Goal: Information Seeking & Learning: Check status

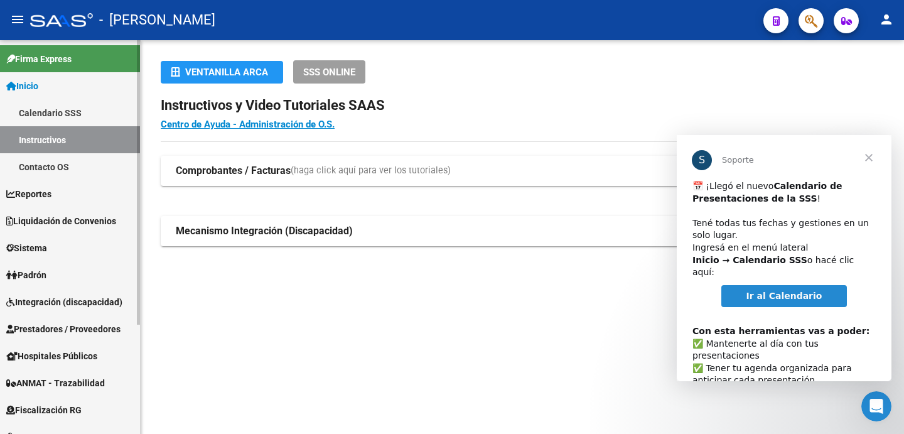
click at [56, 273] on link "Padrón" at bounding box center [70, 274] width 140 height 27
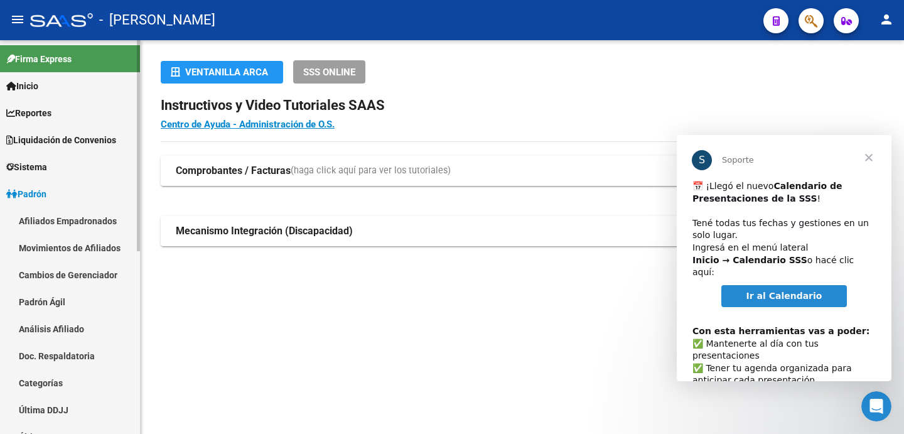
click at [64, 224] on link "Afiliados Empadronados" at bounding box center [70, 220] width 140 height 27
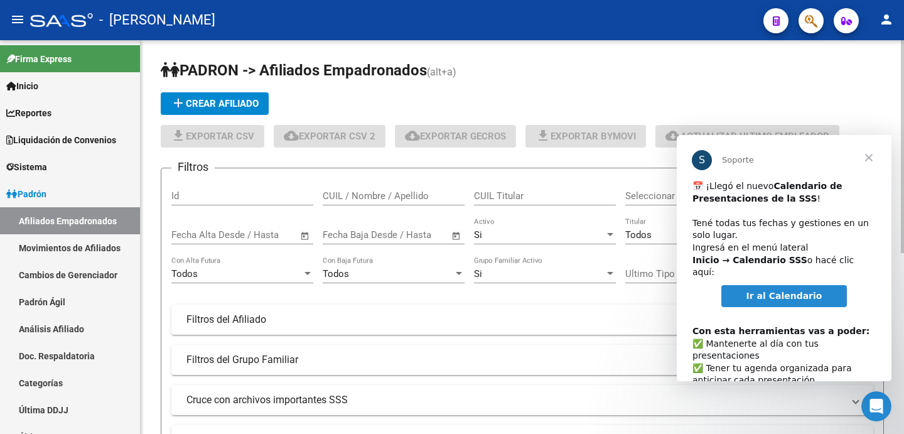
click at [501, 200] on input "CUIL Titular" at bounding box center [545, 195] width 142 height 11
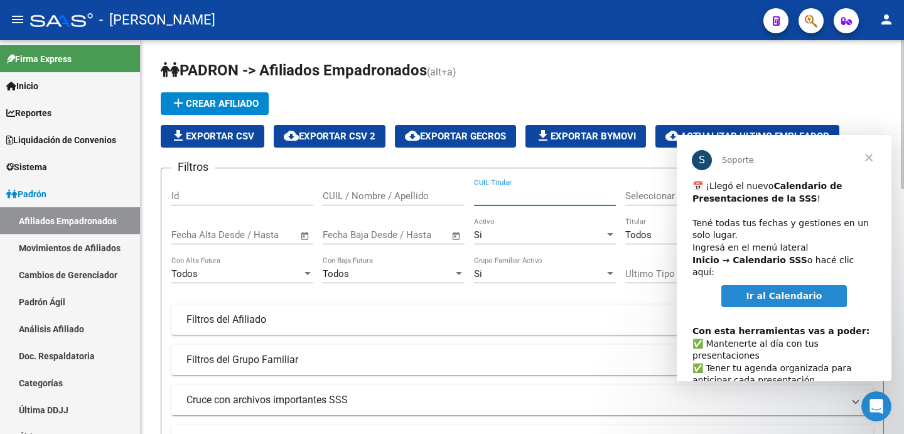
paste input "23891125"
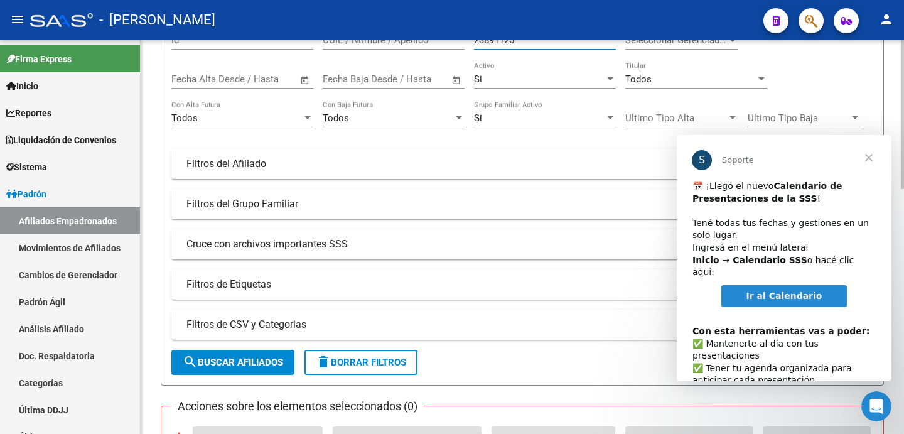
scroll to position [164, 0]
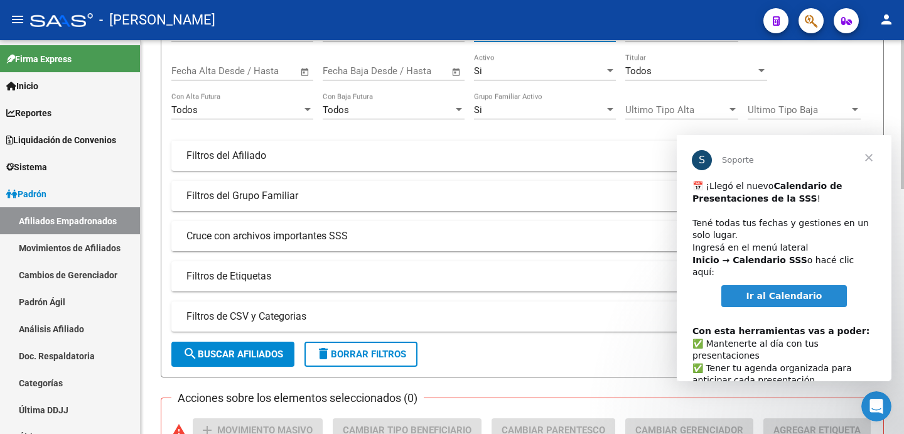
click at [233, 360] on span "search Buscar Afiliados" at bounding box center [233, 353] width 100 height 11
click at [870, 161] on span "Cerrar" at bounding box center [868, 157] width 45 height 45
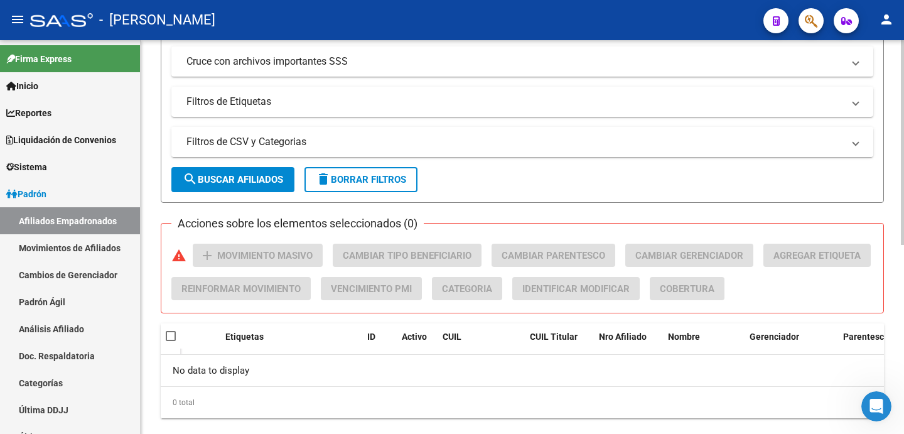
scroll to position [363, 0]
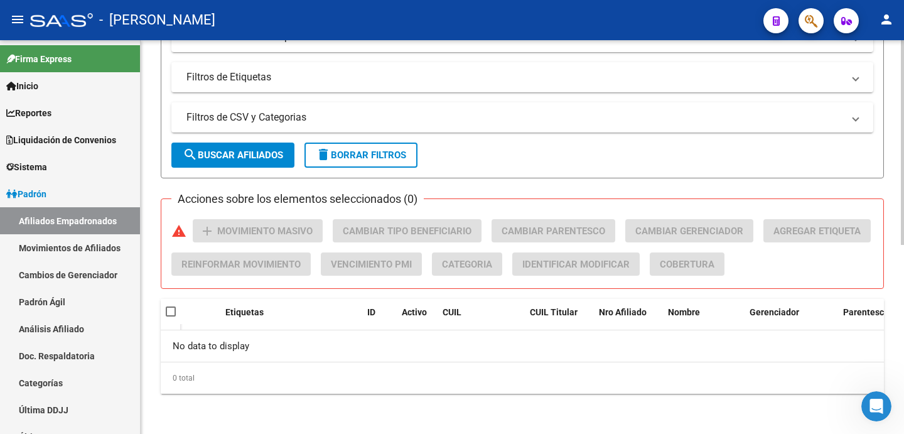
click at [270, 151] on span "search Buscar Afiliados" at bounding box center [233, 154] width 100 height 11
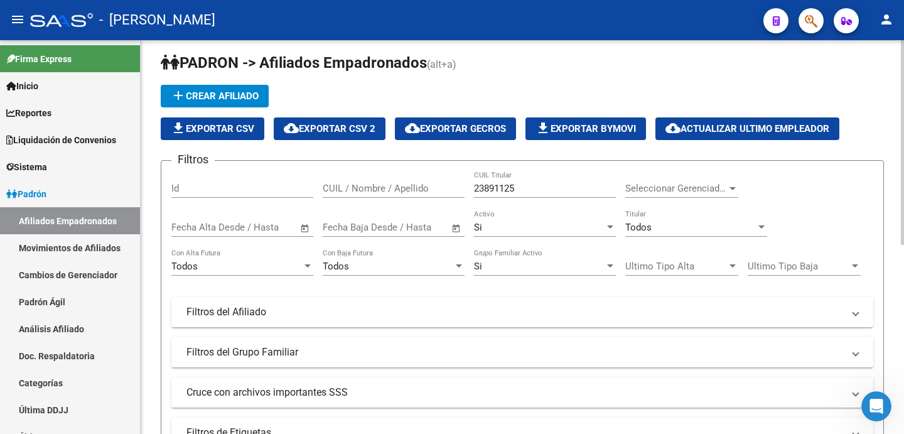
scroll to position [0, 0]
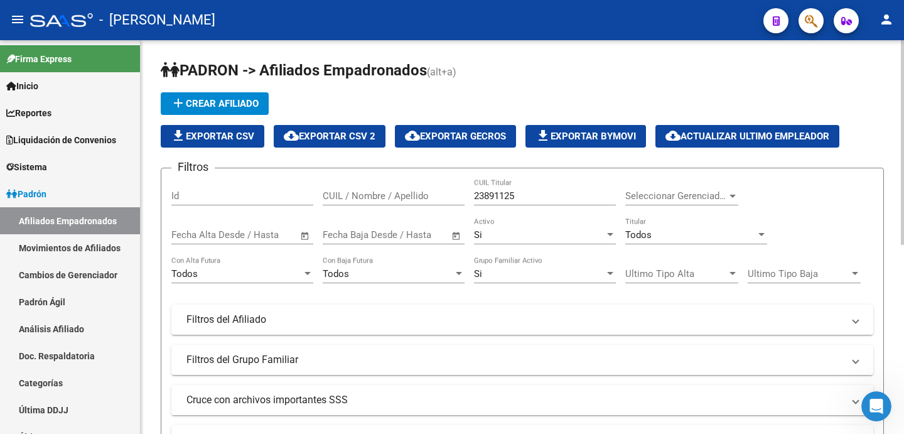
click at [501, 195] on input "23891125" at bounding box center [545, 195] width 142 height 11
paste input "0238911258"
type input "23891125"
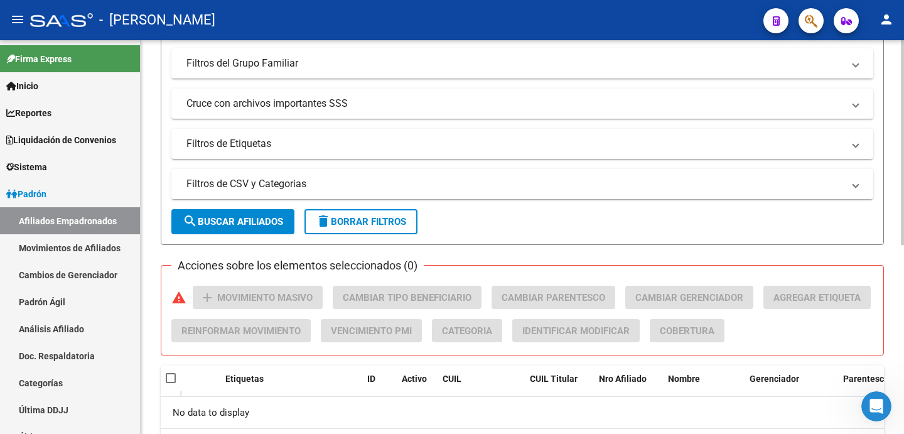
scroll to position [307, 0]
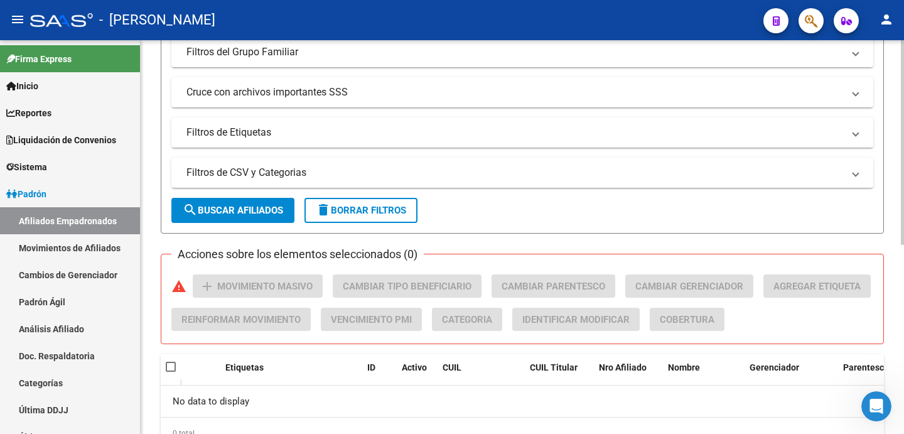
click at [265, 210] on span "search Buscar Afiliados" at bounding box center [233, 210] width 100 height 11
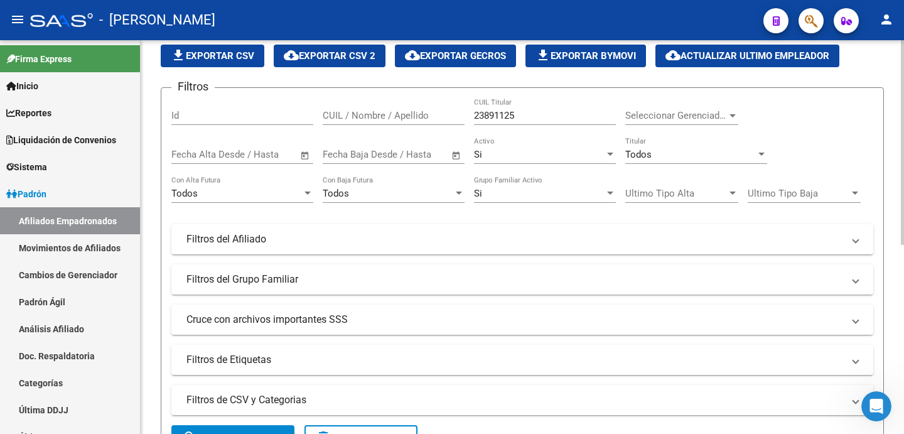
scroll to position [0, 0]
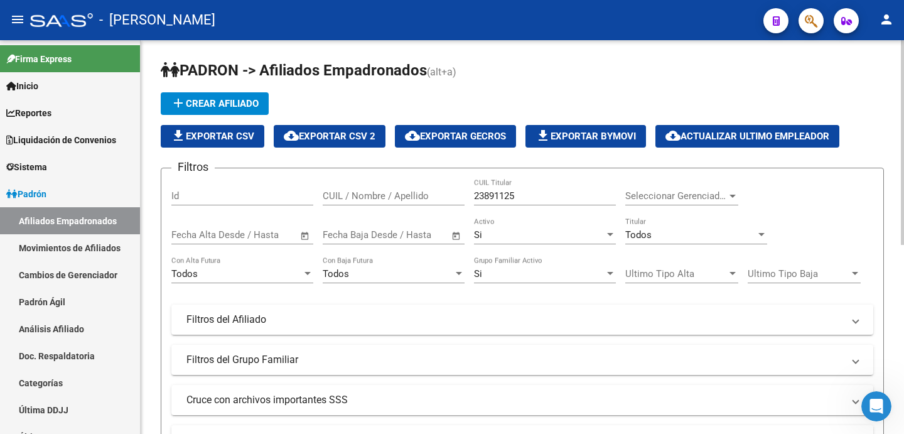
click at [361, 193] on input "CUIL / Nombre / Apellido" at bounding box center [394, 195] width 142 height 11
paste input "20238911258"
type input "20238911258"
click at [503, 193] on input "23891125" at bounding box center [545, 195] width 142 height 11
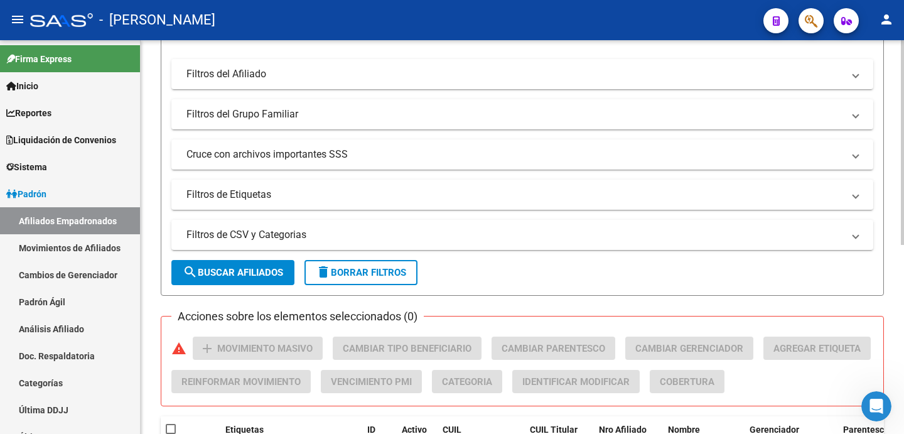
scroll to position [247, 0]
click at [280, 271] on span "search Buscar Afiliados" at bounding box center [233, 270] width 100 height 11
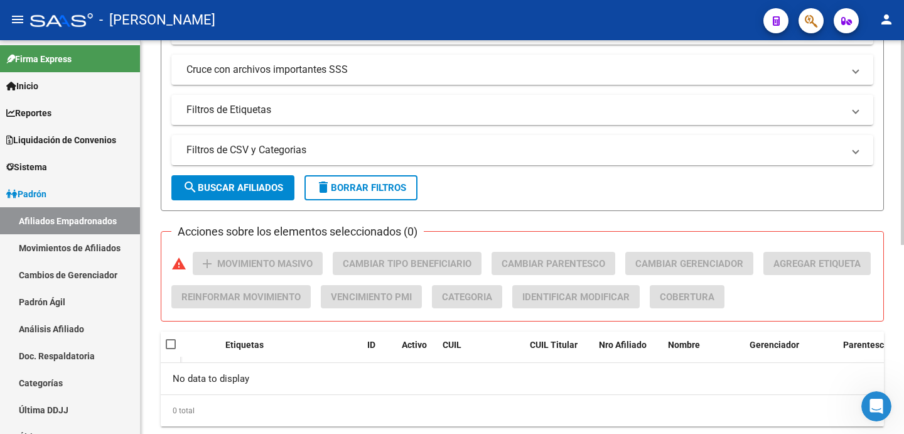
scroll to position [363, 0]
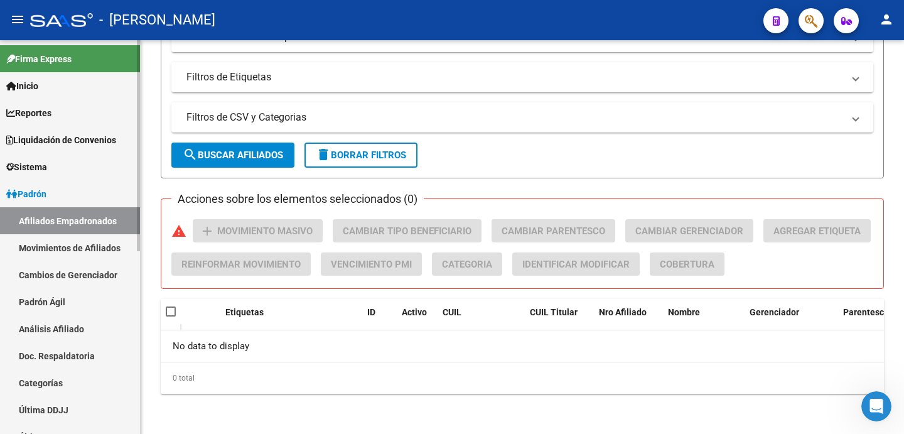
click at [60, 305] on link "Padrón Ágil" at bounding box center [70, 301] width 140 height 27
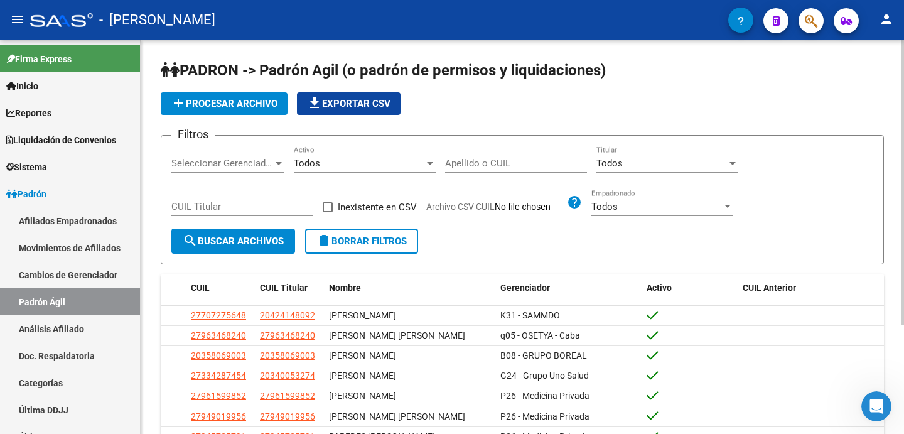
click at [467, 161] on input "Apellido o CUIL" at bounding box center [516, 162] width 142 height 11
paste input "20238911258"
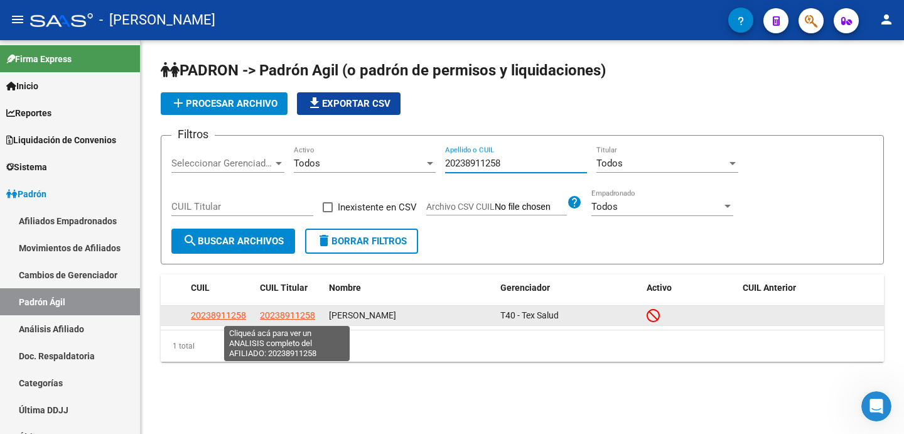
type input "20238911258"
click at [272, 312] on span "20238911258" at bounding box center [287, 315] width 55 height 10
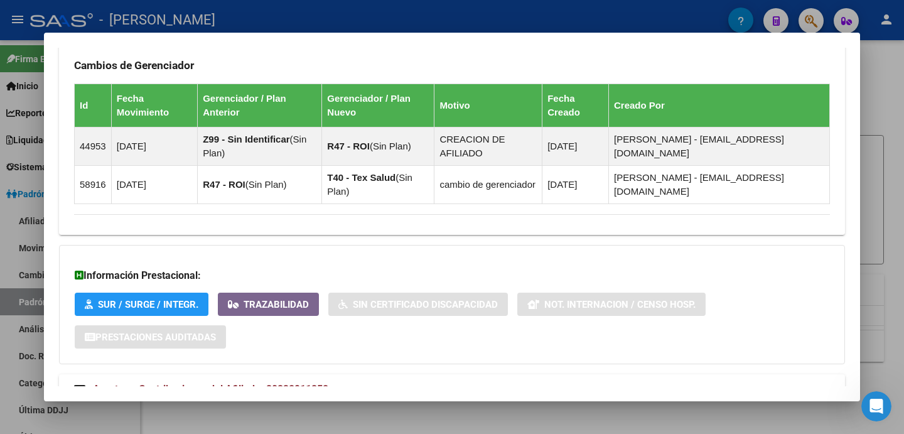
scroll to position [893, 0]
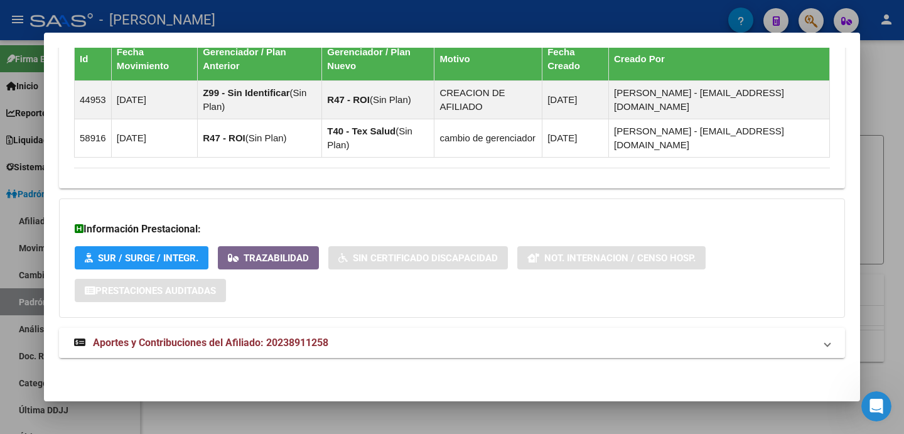
click at [388, 340] on mat-panel-title "Aportes y Contribuciones del Afiliado: 20238911258" at bounding box center [444, 342] width 740 height 15
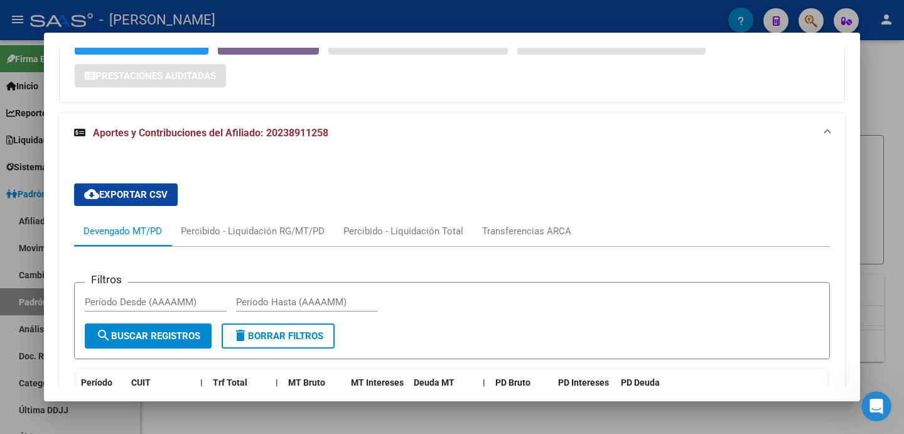
scroll to position [1105, 0]
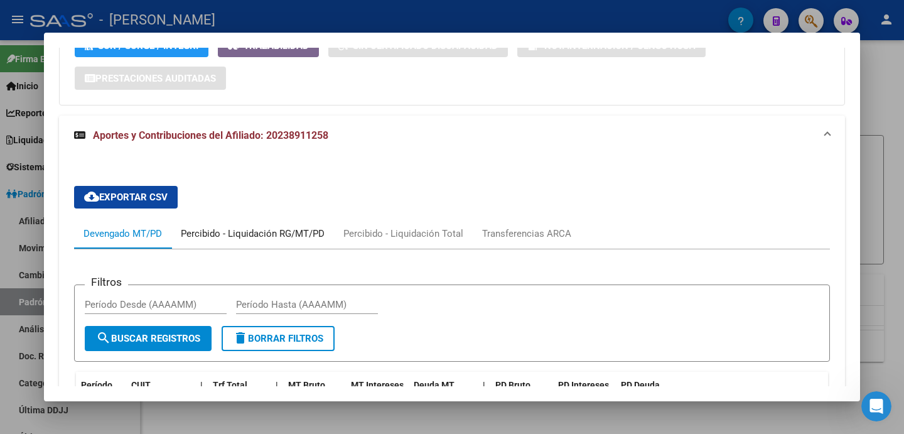
click at [221, 235] on div "Percibido - Liquidación RG/MT/PD" at bounding box center [253, 234] width 144 height 14
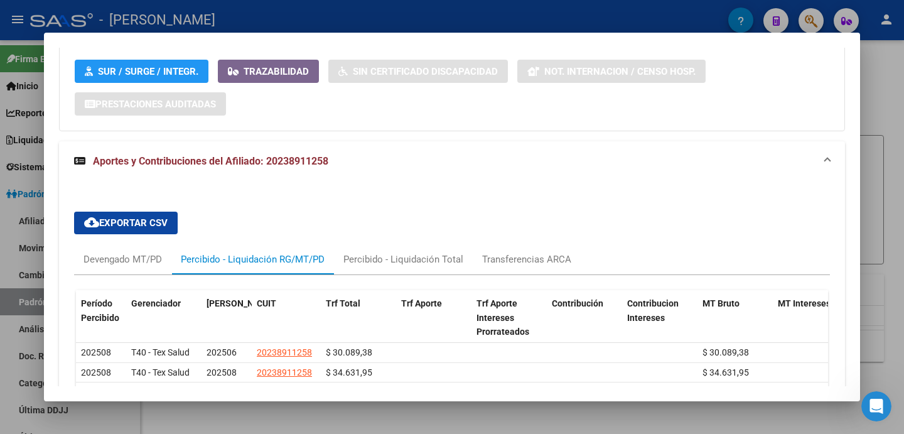
scroll to position [1081, 0]
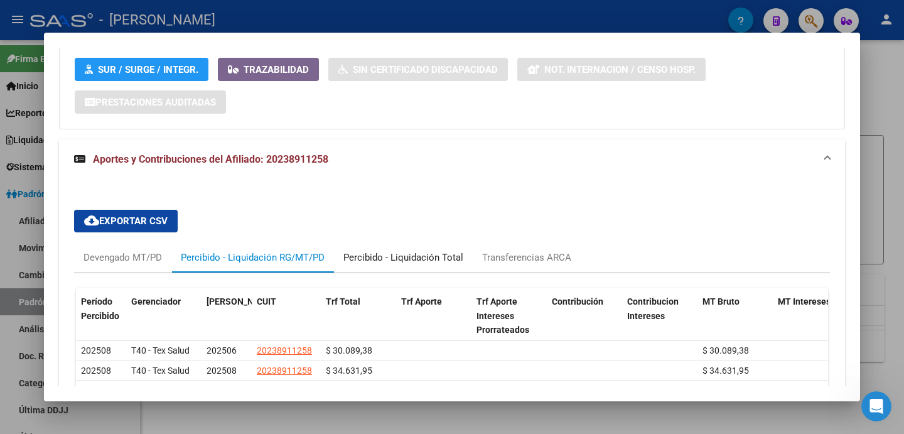
click at [418, 262] on div "Percibido - Liquidación Total" at bounding box center [403, 257] width 120 height 14
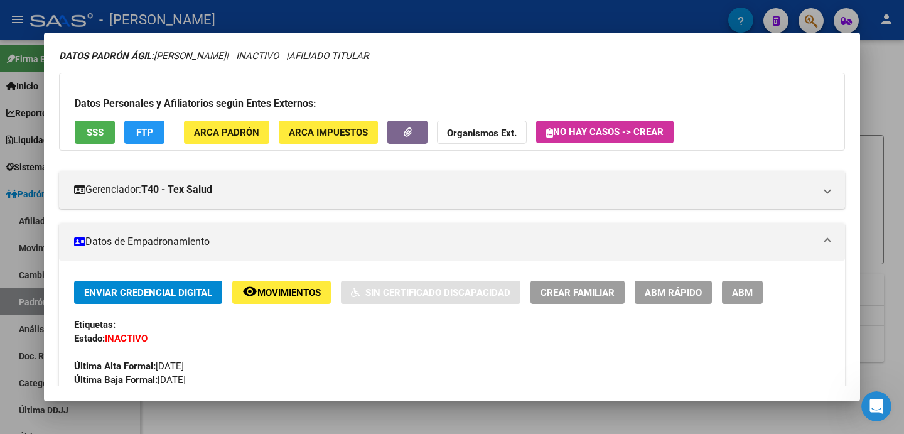
scroll to position [0, 0]
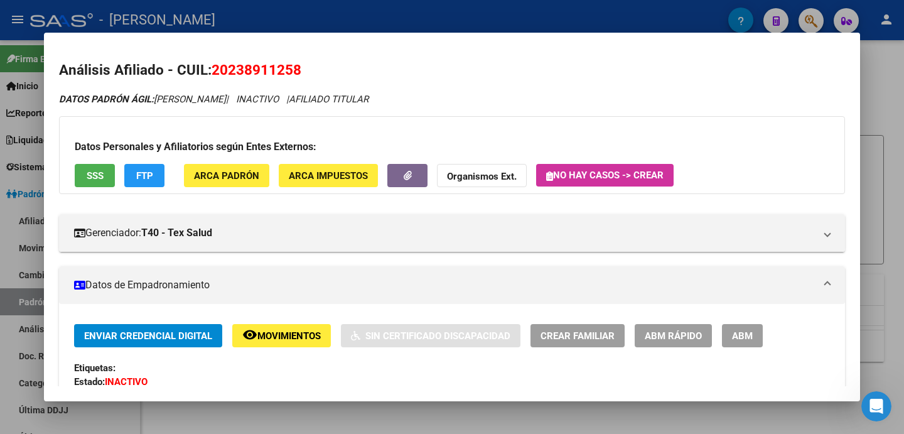
click at [96, 176] on span "SSS" at bounding box center [95, 175] width 17 height 11
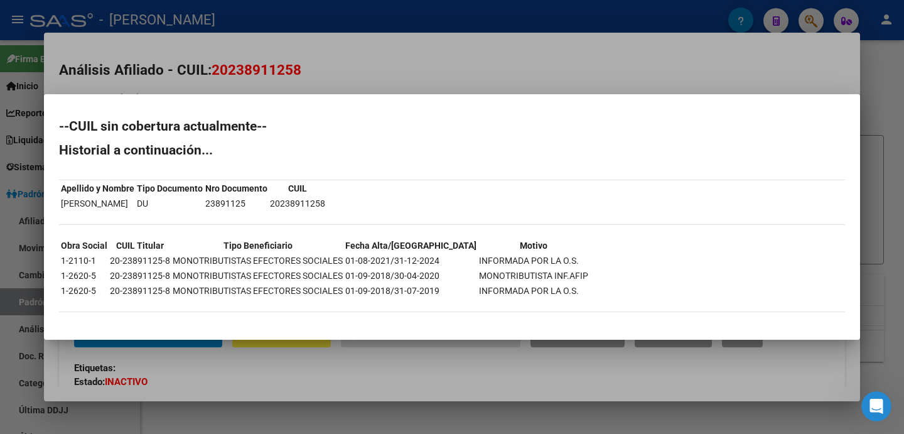
click at [881, 166] on div at bounding box center [452, 217] width 904 height 434
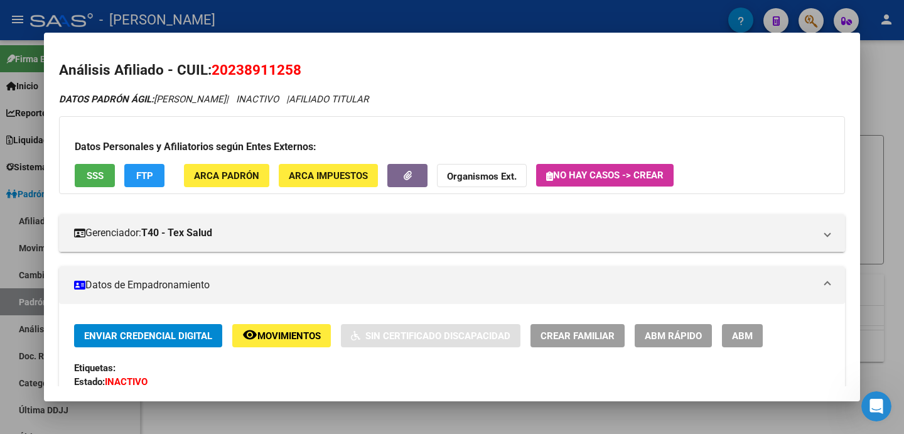
click at [331, 181] on span "ARCA Impuestos" at bounding box center [328, 175] width 79 height 11
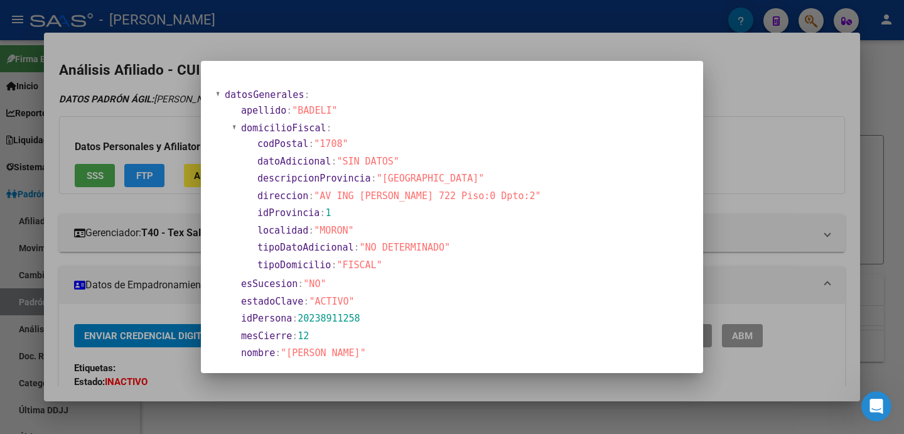
click at [794, 164] on div at bounding box center [452, 217] width 904 height 434
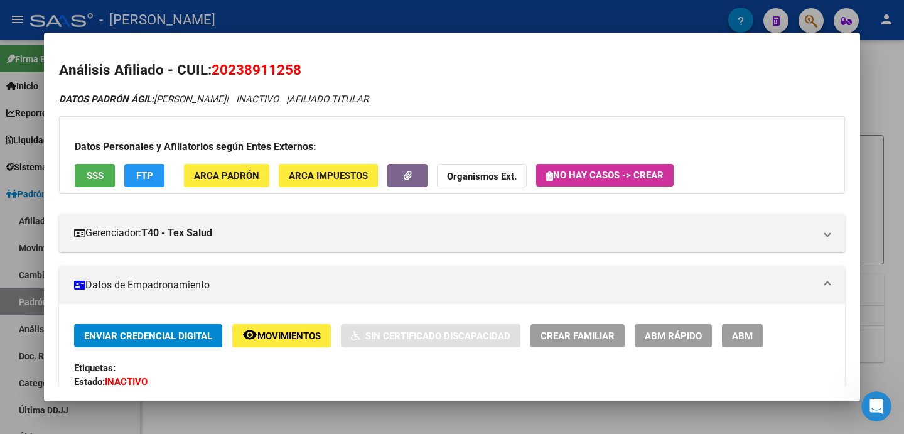
click at [228, 179] on span "ARCA Padrón" at bounding box center [226, 175] width 65 height 11
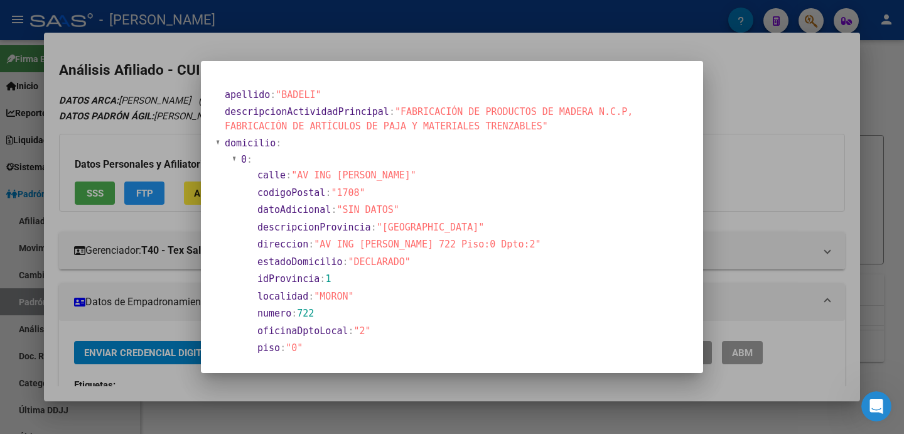
click at [761, 184] on div at bounding box center [452, 217] width 904 height 434
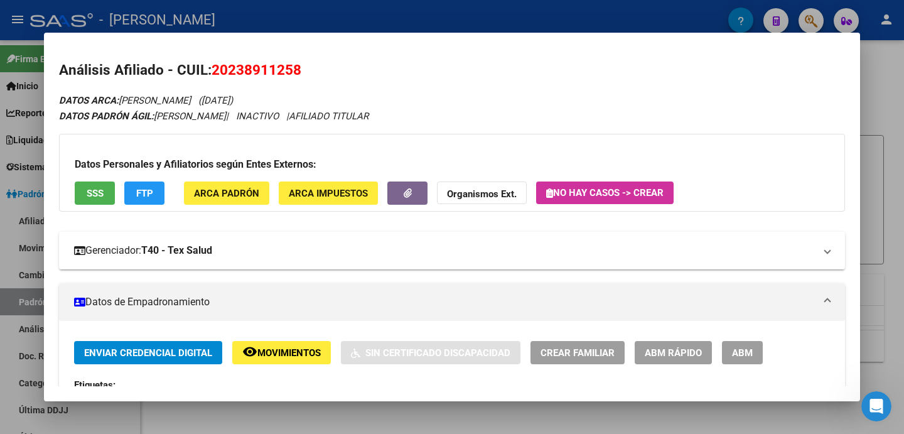
click at [322, 247] on mat-panel-title "Gerenciador: T40 - Tex Salud" at bounding box center [444, 250] width 740 height 15
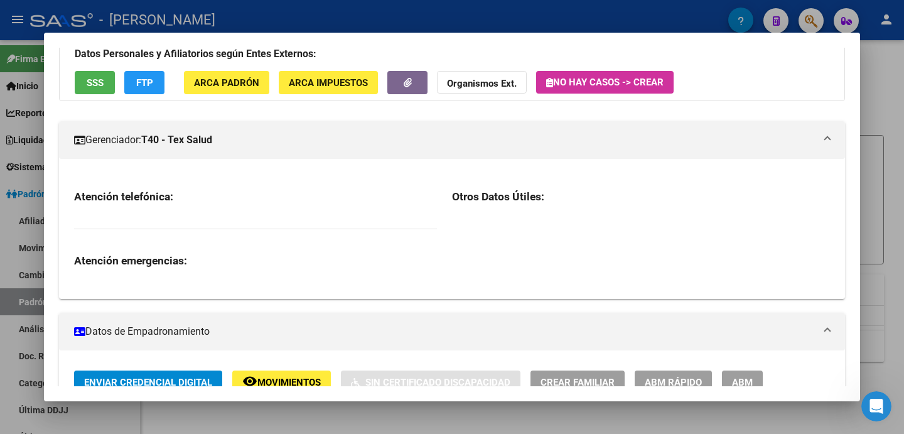
scroll to position [125, 0]
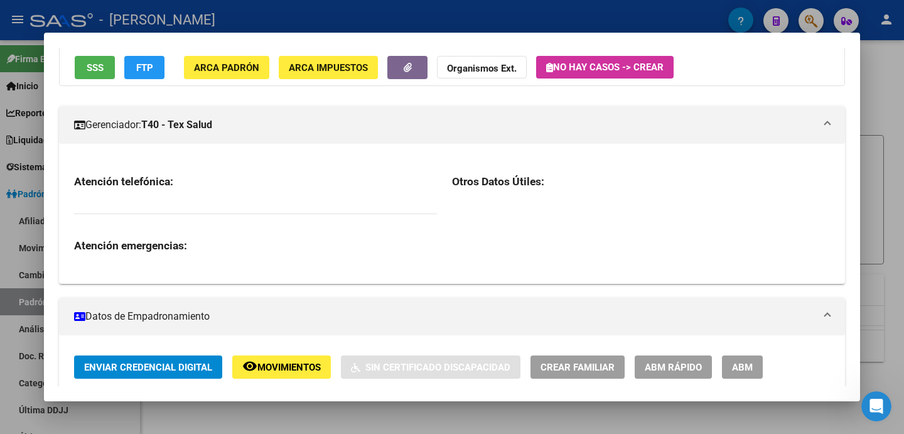
click at [247, 118] on mat-panel-title "Gerenciador: T40 - Tex Salud" at bounding box center [444, 124] width 740 height 15
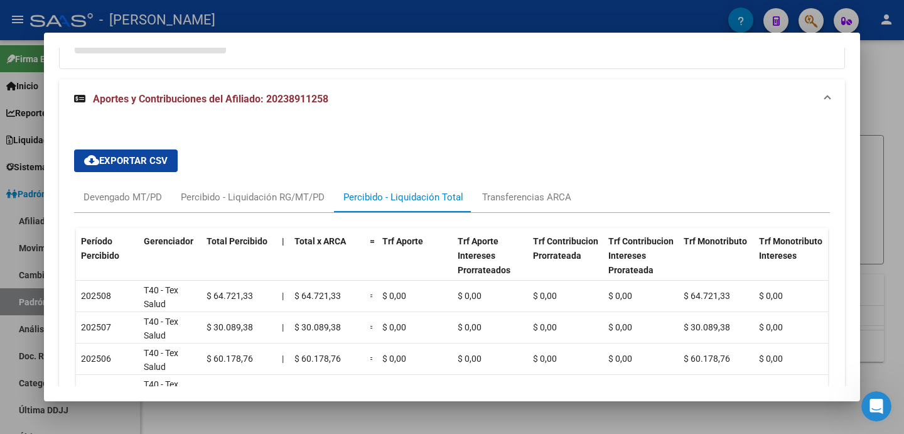
scroll to position [1160, 0]
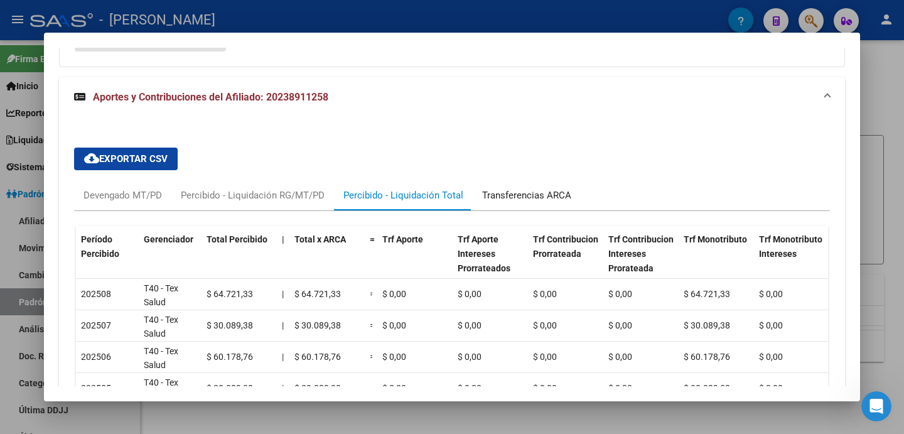
click at [547, 198] on div "Transferencias ARCA" at bounding box center [526, 195] width 89 height 14
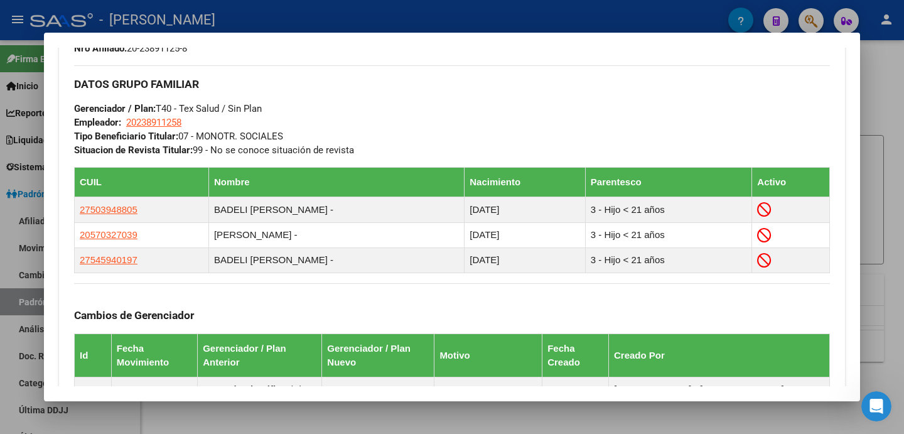
scroll to position [610, 0]
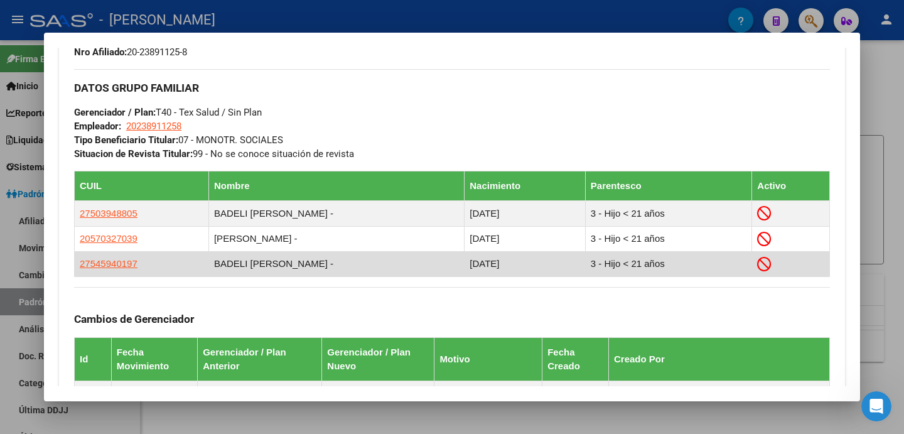
drag, startPoint x: 592, startPoint y: 264, endPoint x: 614, endPoint y: 270, distance: 22.2
click at [614, 270] on td "3 - Hijo < 21 años" at bounding box center [668, 263] width 167 height 25
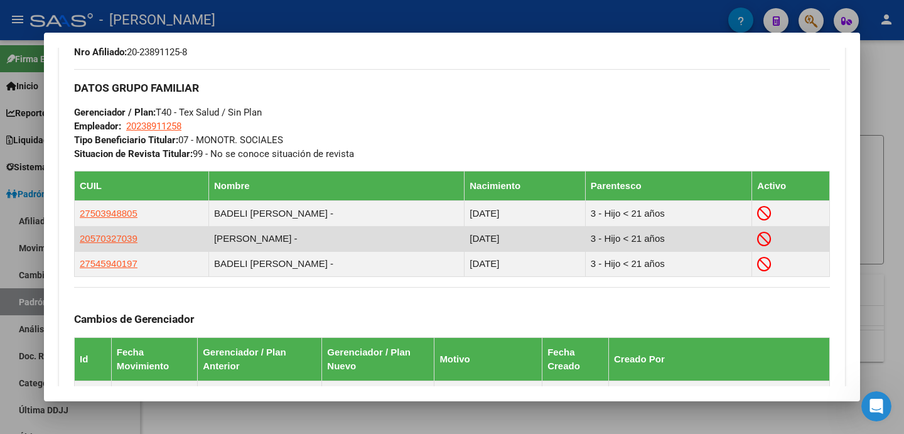
drag, startPoint x: 522, startPoint y: 238, endPoint x: 504, endPoint y: 240, distance: 18.3
click at [504, 240] on td "[DATE]" at bounding box center [524, 238] width 121 height 25
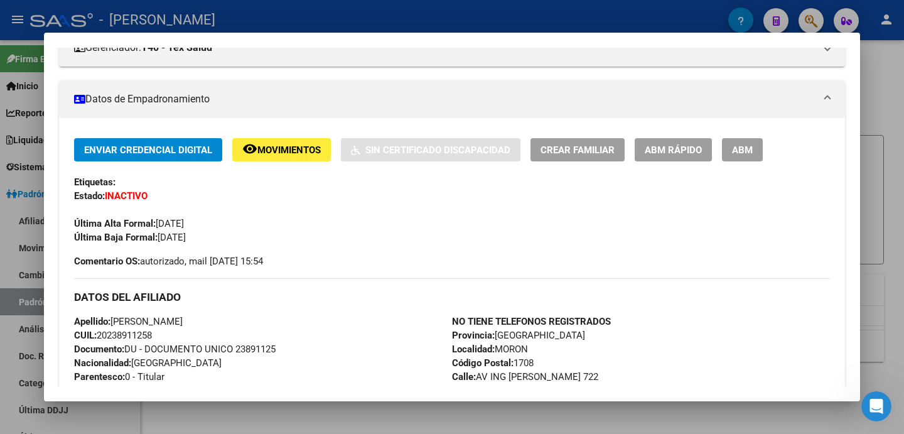
scroll to position [111, 0]
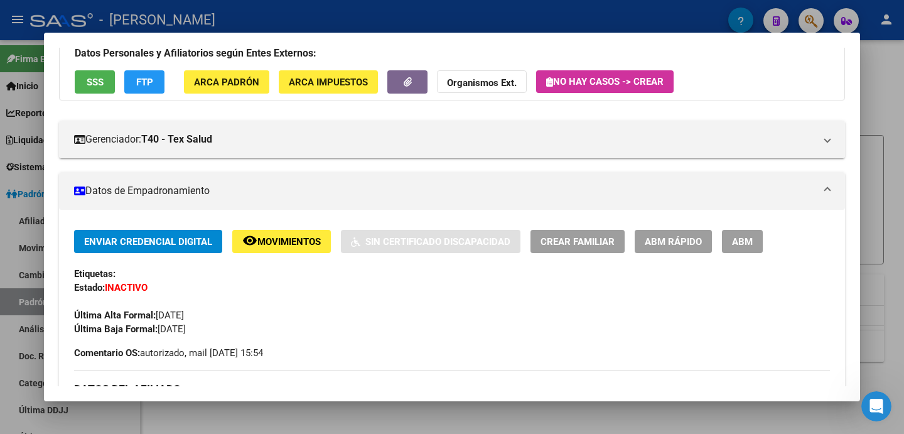
click at [481, 83] on strong "Organismos Ext." at bounding box center [482, 82] width 70 height 11
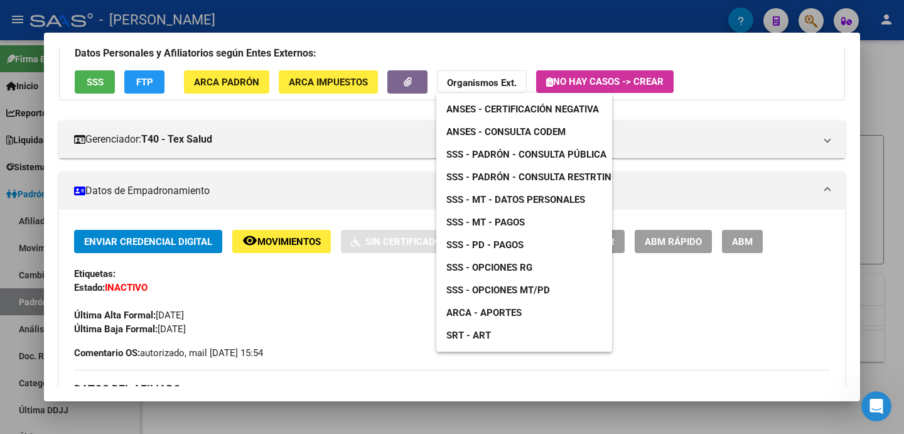
click at [537, 152] on span "SSS - Padrón - Consulta Pública" at bounding box center [526, 154] width 160 height 11
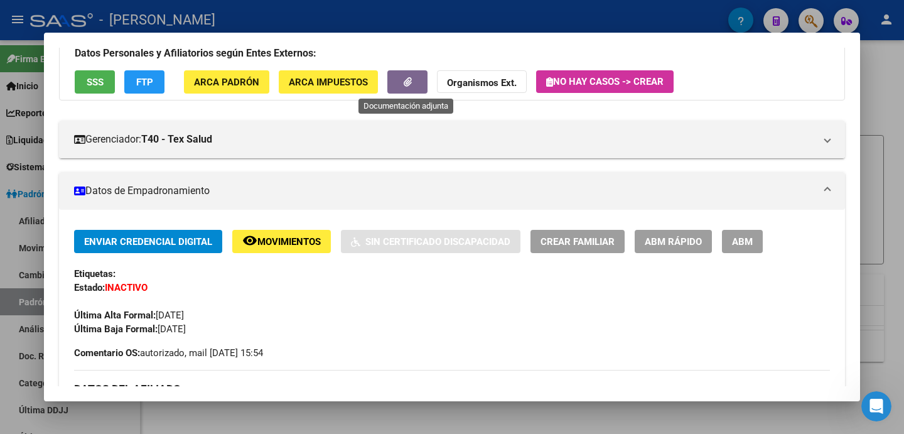
click at [403, 87] on span "button" at bounding box center [407, 82] width 8 height 11
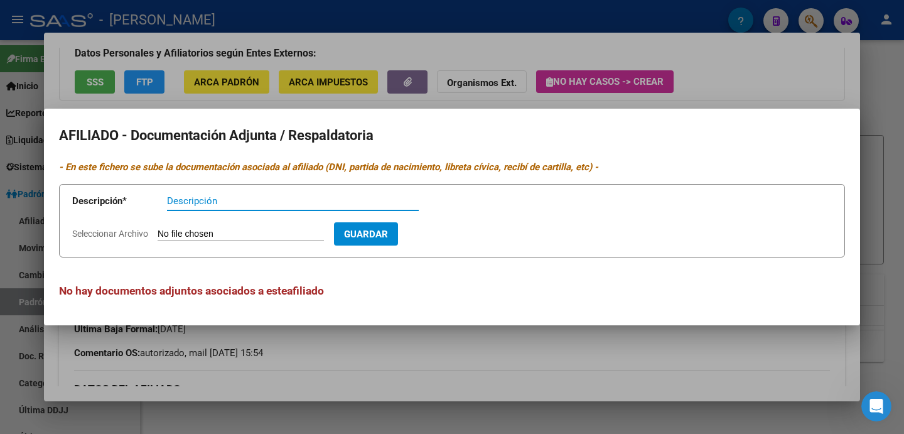
click at [402, 87] on div at bounding box center [452, 217] width 904 height 434
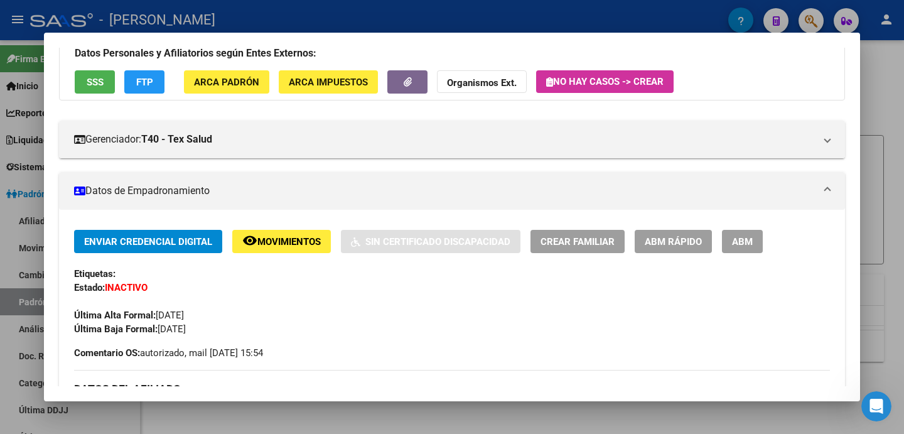
click at [482, 87] on strong "Organismos Ext." at bounding box center [482, 82] width 70 height 11
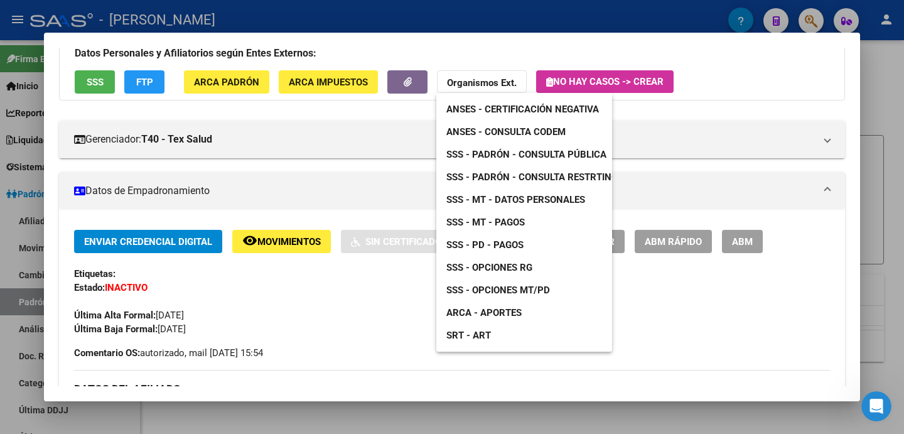
click at [540, 292] on span "SSS - Opciones MT/PD" at bounding box center [498, 289] width 104 height 11
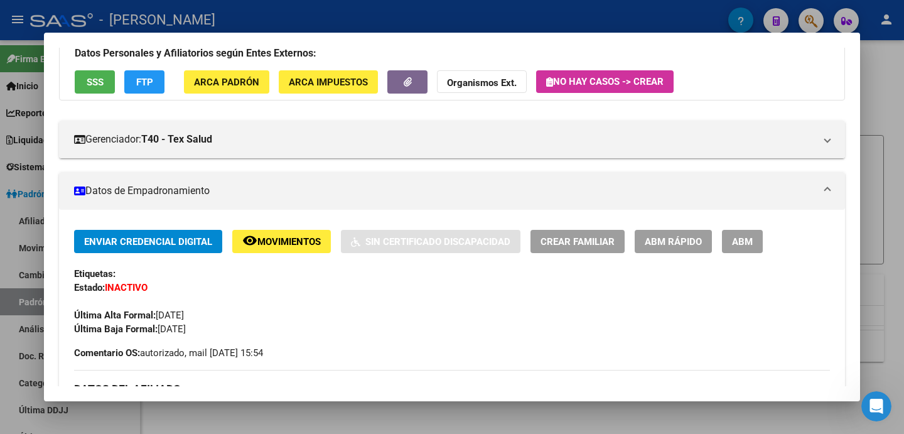
click at [456, 87] on strong "Organismos Ext." at bounding box center [482, 82] width 70 height 11
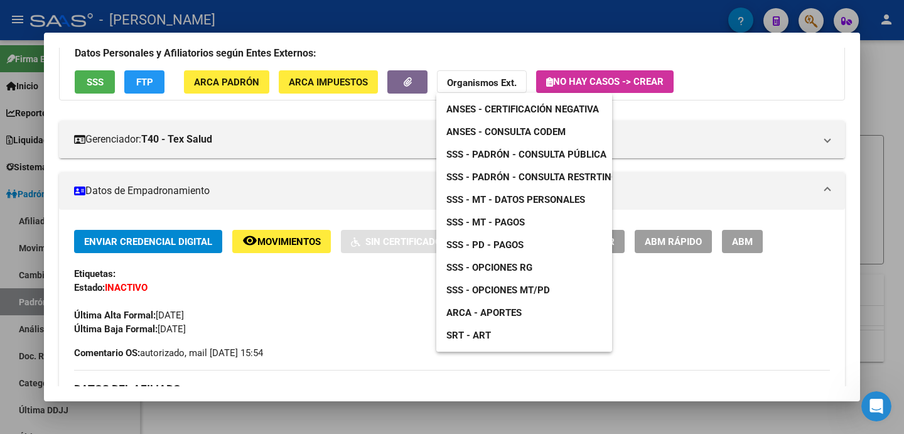
click at [535, 132] on span "ANSES - Consulta CODEM" at bounding box center [505, 131] width 119 height 11
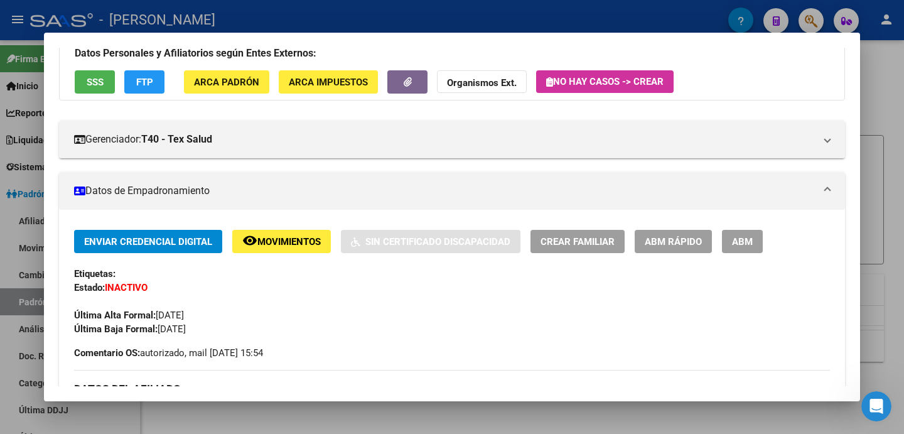
click at [488, 77] on strong "Organismos Ext." at bounding box center [482, 82] width 70 height 11
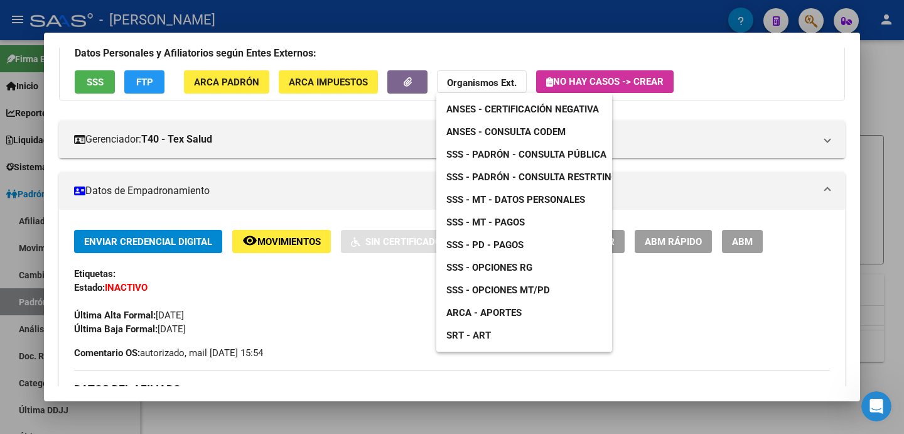
click at [533, 151] on span "SSS - Padrón - Consulta Pública" at bounding box center [526, 154] width 160 height 11
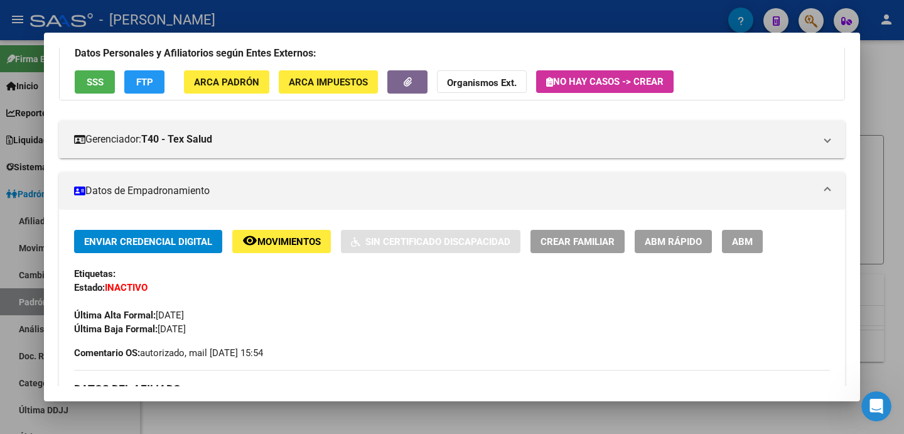
click at [104, 83] on button "SSS" at bounding box center [95, 81] width 40 height 23
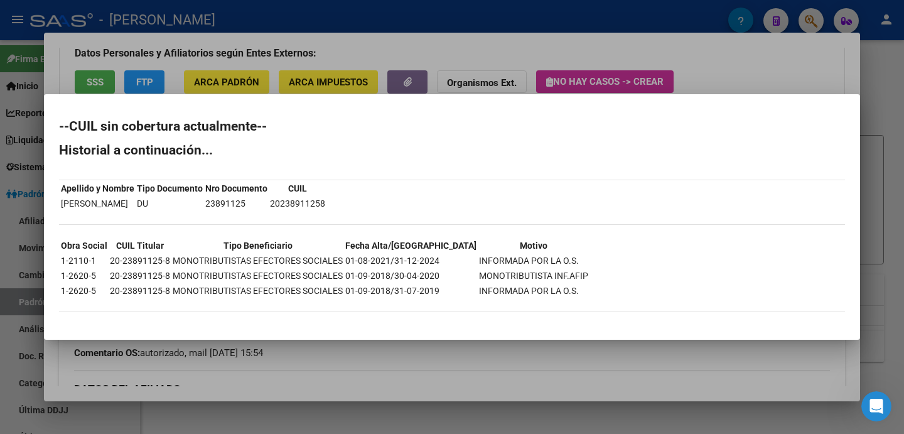
click at [503, 45] on div at bounding box center [452, 217] width 904 height 434
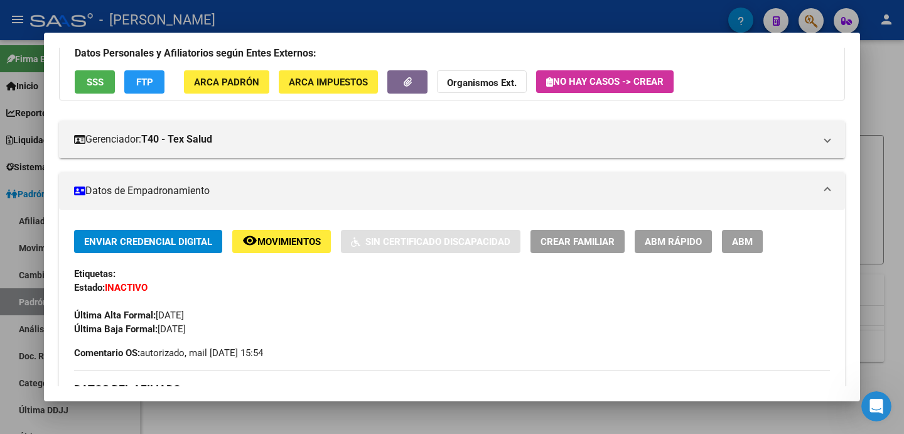
click at [150, 75] on button "FTP" at bounding box center [144, 81] width 40 height 23
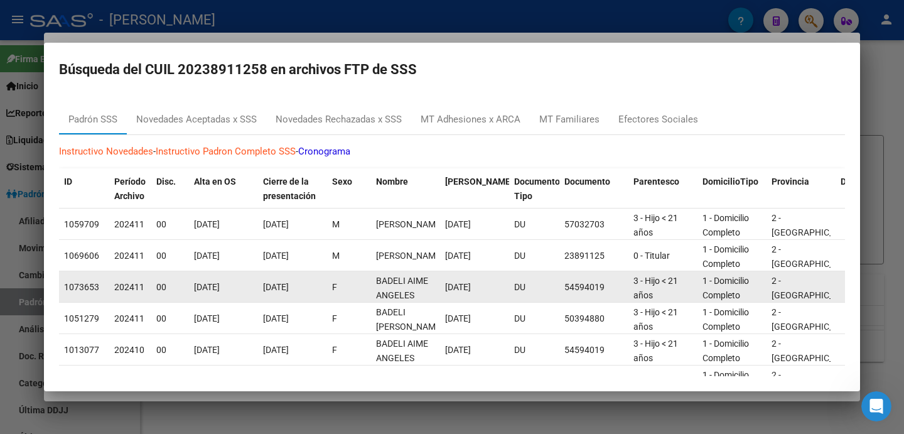
scroll to position [2, 0]
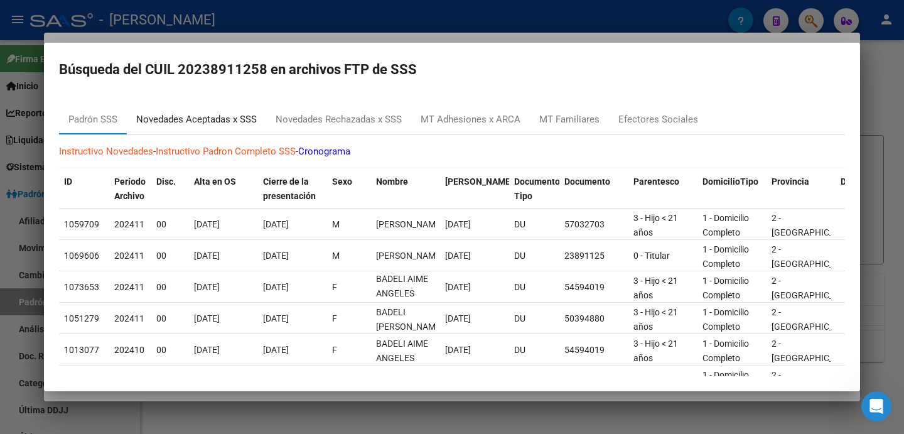
click at [193, 124] on div "Novedades Aceptadas x SSS" at bounding box center [196, 119] width 120 height 14
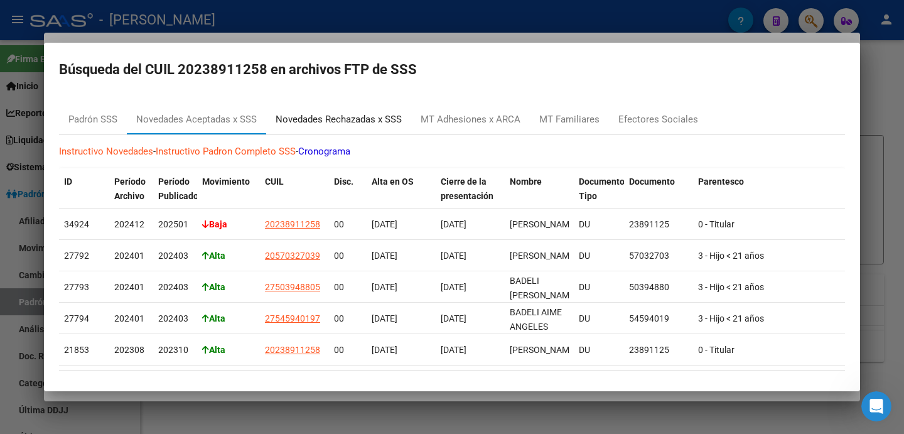
click at [360, 122] on div "Novedades Rechazadas x SSS" at bounding box center [338, 119] width 126 height 14
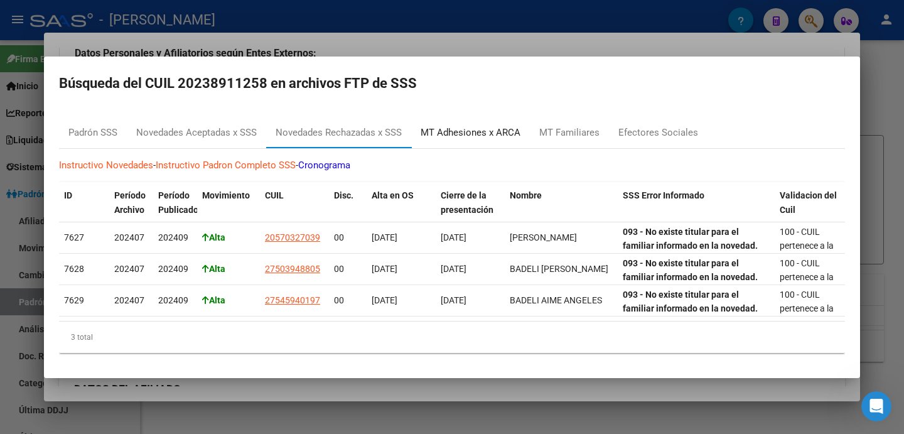
click at [459, 131] on div "MT Adhesiones x ARCA" at bounding box center [470, 132] width 100 height 14
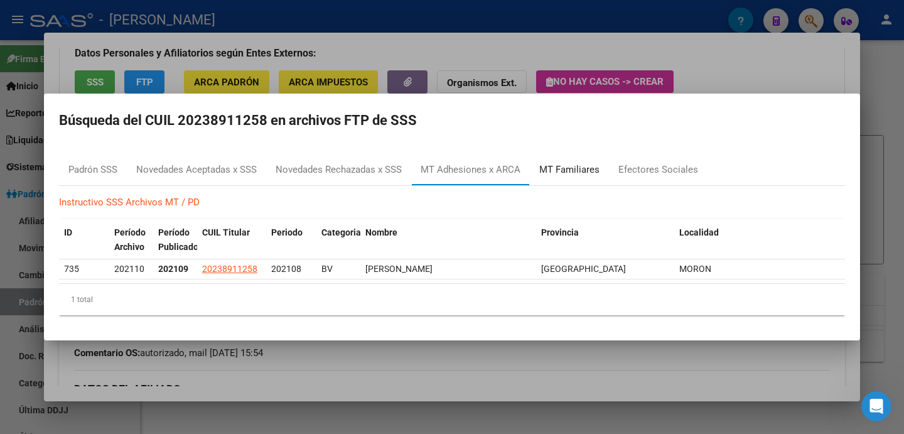
click at [580, 178] on div "MT Familiares" at bounding box center [569, 170] width 79 height 30
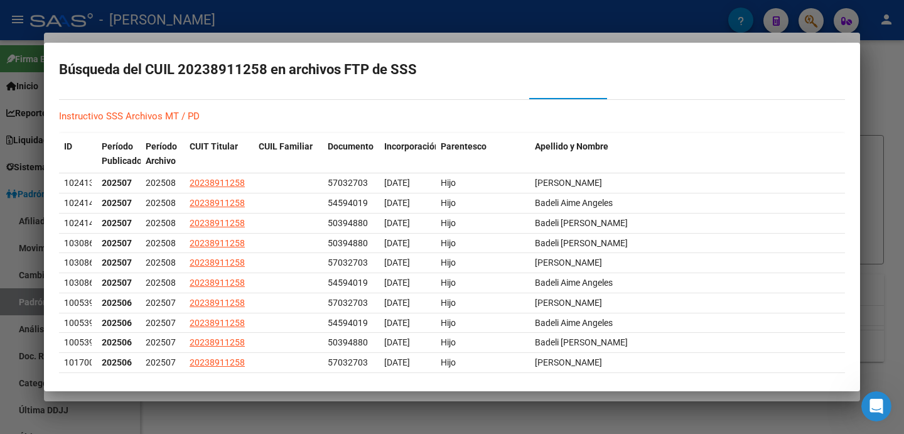
scroll to position [0, 0]
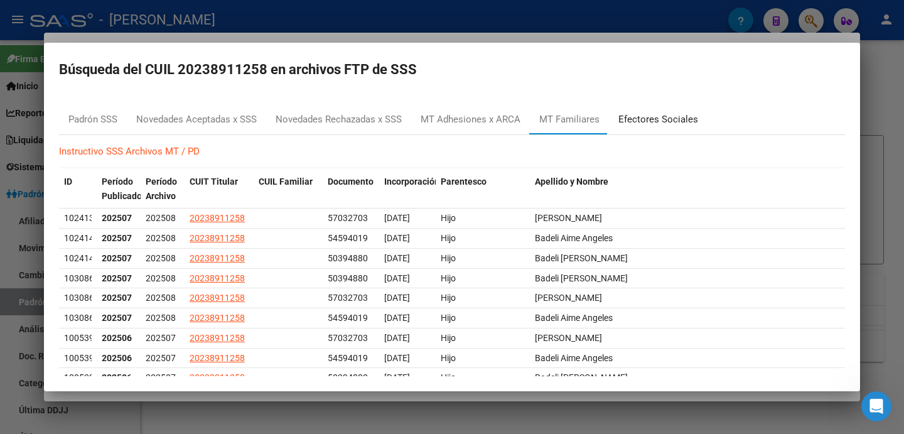
click at [661, 124] on div "Efectores Sociales" at bounding box center [658, 119] width 80 height 14
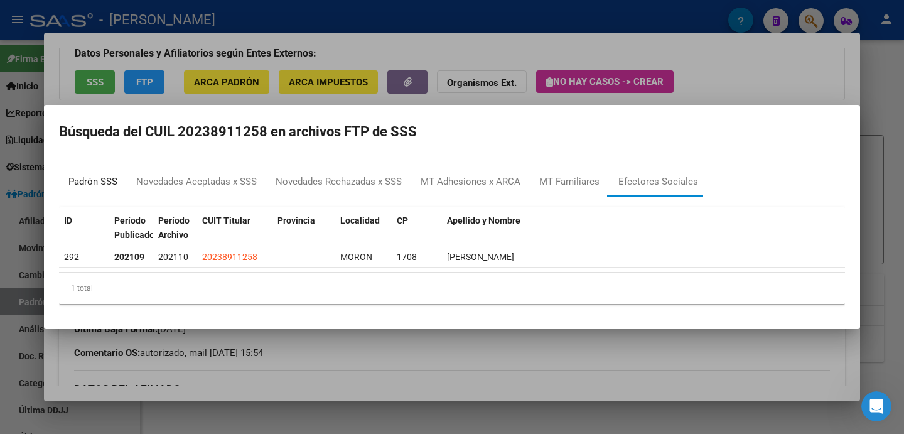
click at [108, 186] on div "Padrón SSS" at bounding box center [92, 181] width 49 height 14
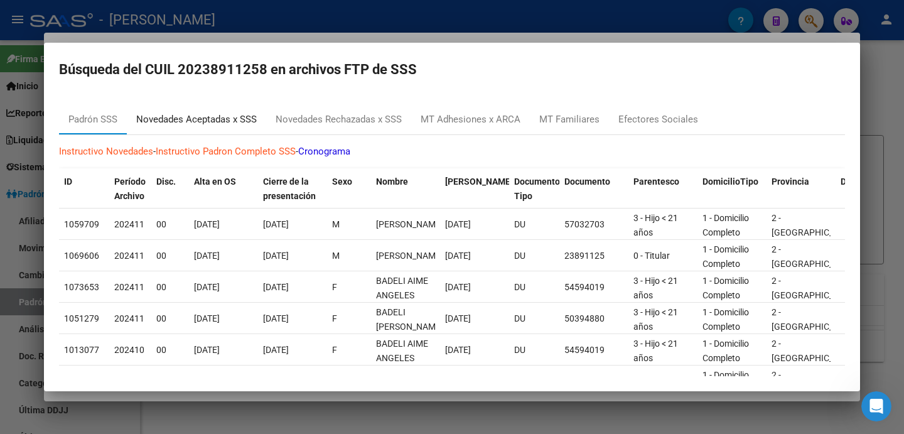
click at [215, 128] on div "Novedades Aceptadas x SSS" at bounding box center [196, 119] width 139 height 30
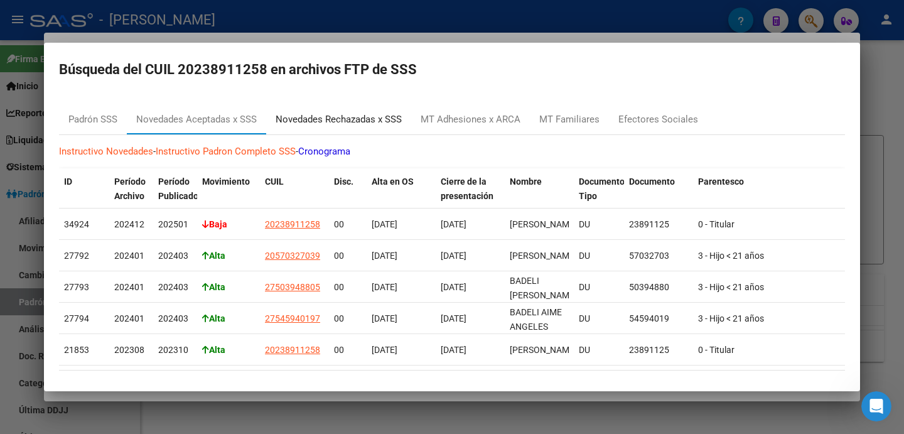
click at [343, 125] on div "Novedades Rechazadas x SSS" at bounding box center [338, 119] width 126 height 14
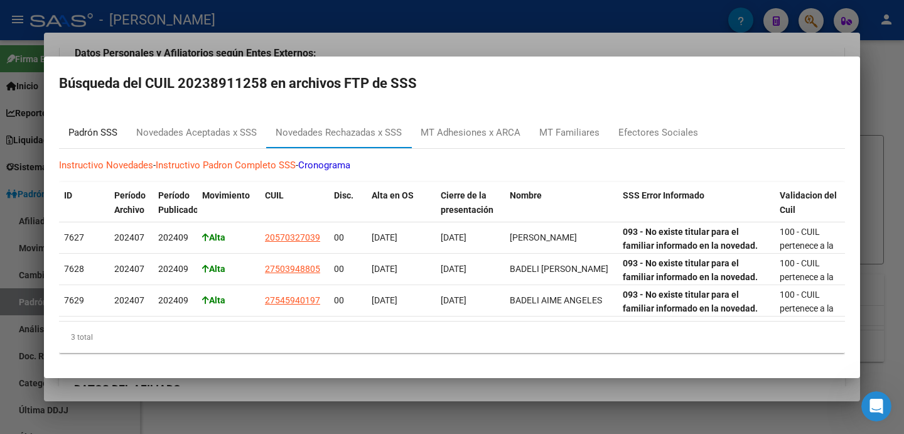
click at [110, 136] on div "Padrón SSS" at bounding box center [92, 132] width 49 height 14
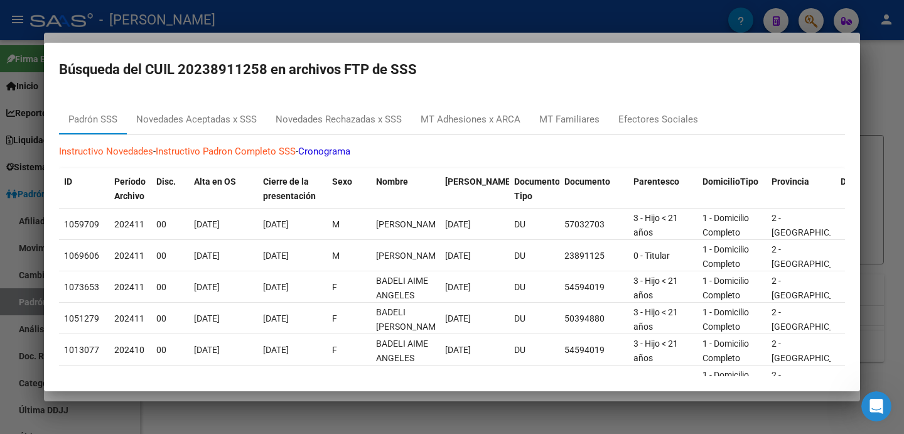
click at [13, 227] on div at bounding box center [452, 217] width 904 height 434
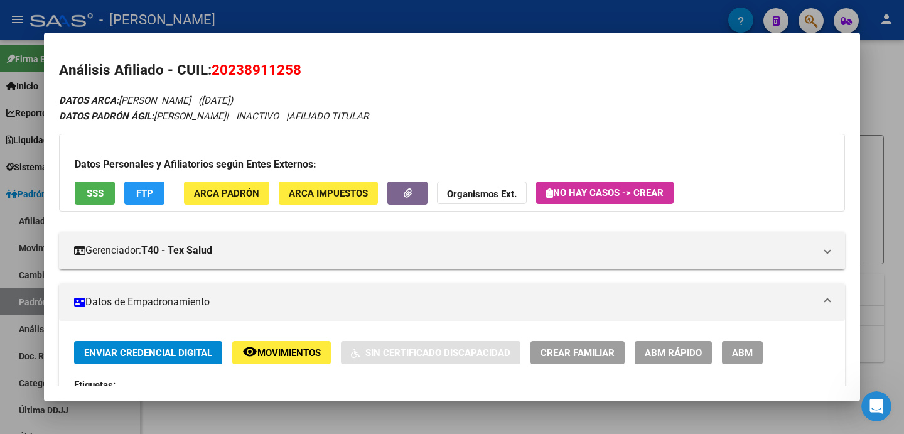
click at [9, 272] on div at bounding box center [452, 217] width 904 height 434
